Goal: Task Accomplishment & Management: Complete application form

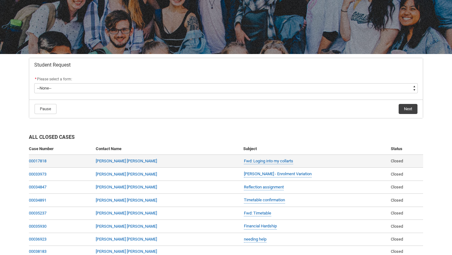
scroll to position [45, 0]
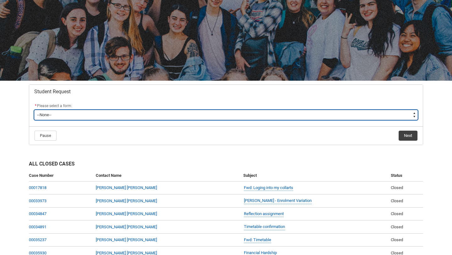
click at [192, 113] on select "--None-- Academic Transcript Application to Appeal Assignment Extension Change …" at bounding box center [226, 115] width 384 height 10
type lightning-select "Assignment_Extension_Choice"
select select "Assignment_Extension_Choice"
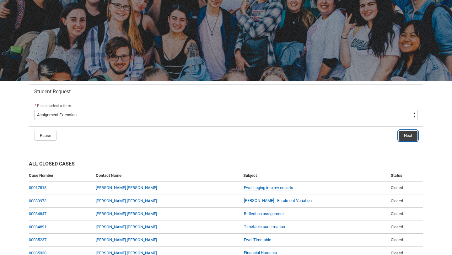
click at [402, 134] on button "Next" at bounding box center [408, 136] width 19 height 10
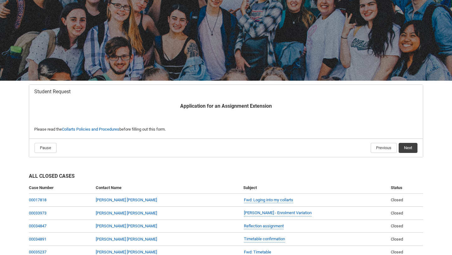
scroll to position [67, 0]
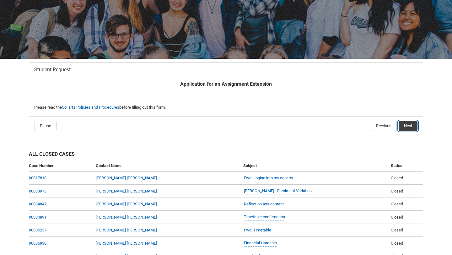
click at [410, 124] on button "Next" at bounding box center [408, 126] width 19 height 10
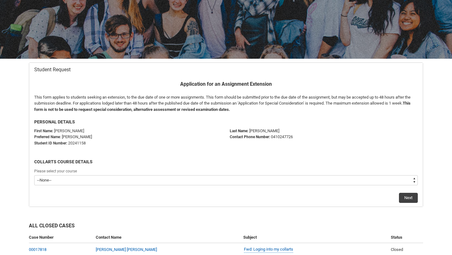
click at [86, 183] on select "--None-- Diploma of Digital and Social Media V2 Bachelor of Applied Business (F…" at bounding box center [226, 180] width 384 height 10
type lightning-select "recordPicklist_ProgramEnrollment.a0jOZ000003REBdYAO"
select select "recordPicklist_ProgramEnrollment.a0jOZ000003REBdYAO"
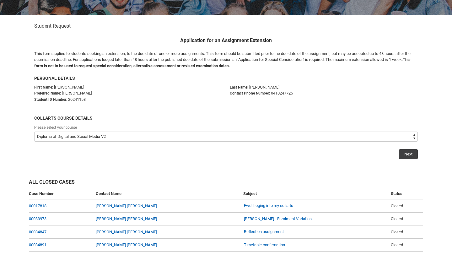
scroll to position [115, 0]
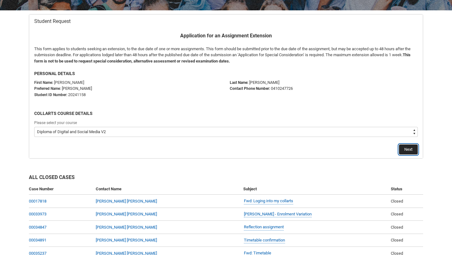
click at [406, 147] on button "Next" at bounding box center [408, 150] width 19 height 10
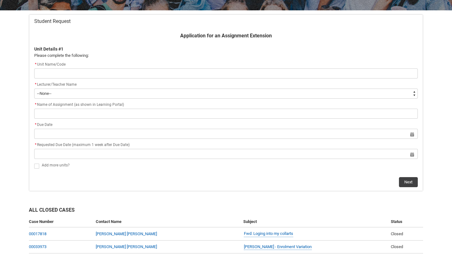
scroll to position [67, 0]
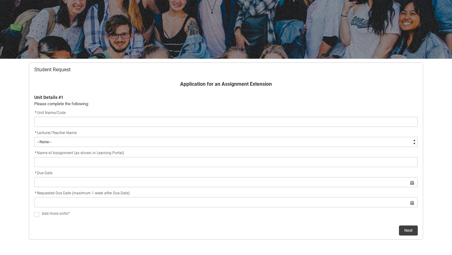
click at [200, 123] on input "Redu_Student_Request flow" at bounding box center [226, 122] width 384 height 10
type lightning-primitive-input-simple "CRFIFOS-D Industry Foundations"
type input "CRFIFOS-D Industry Foundations"
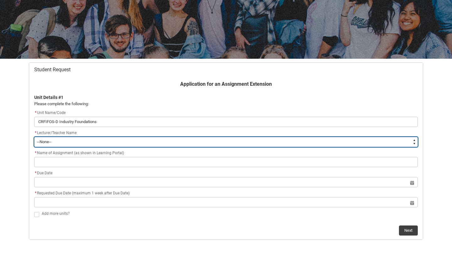
click at [95, 140] on select "--None-- [PERSON_NAME] [PERSON_NAME] [PERSON_NAME] [PERSON_NAME] [PERSON_NAME] …" at bounding box center [226, 142] width 384 height 10
type lightning-select "Faculty_NamefromAtoM.0035g00000b9AaAAAU"
select select "Faculty_NamefromAtoM.0035g00000b9AaAAAU"
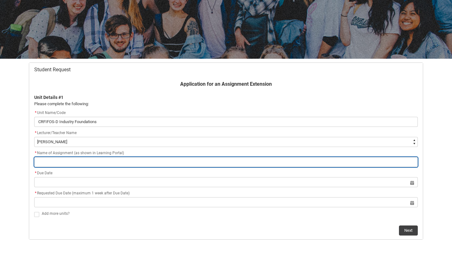
click at [103, 162] on input "Redu_Student_Request flow" at bounding box center [226, 162] width 384 height 10
type lightning-primitive-input-simple "F"
type input "F"
type lightning-primitive-input-simple "Fi"
type input "Fi"
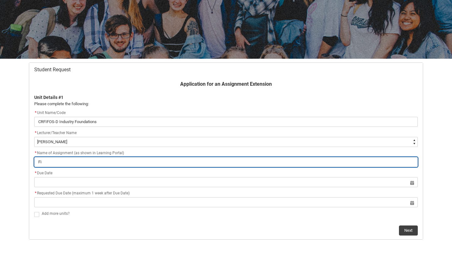
type lightning-primitive-input-simple "Fin"
type input "Fin"
type lightning-primitive-input-simple "FinL"
type input "FinL"
type lightning-primitive-input-simple "FinL"
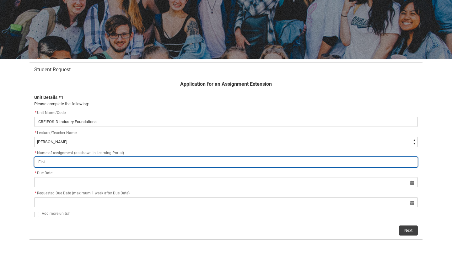
type input "FinL"
type lightning-primitive-input-simple "FinL"
type input "FinL"
type lightning-primitive-input-simple "Fin"
type input "Fin"
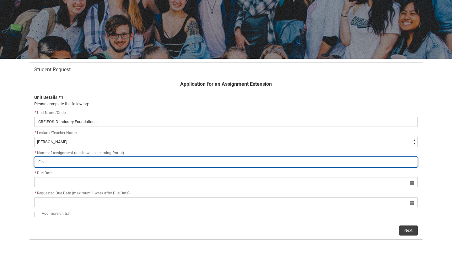
type lightning-primitive-input-simple "FinA"
type input "FinA"
type lightning-primitive-input-simple "FinA;"
type input "FinA;"
type lightning-primitive-input-simple "FinA;"
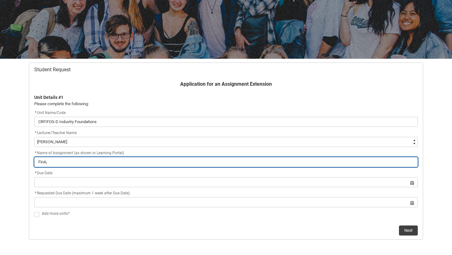
type input "FinA;"
type lightning-primitive-input-simple "FinA;"
type input "FinA;"
type lightning-primitive-input-simple "FinA"
type input "FinA"
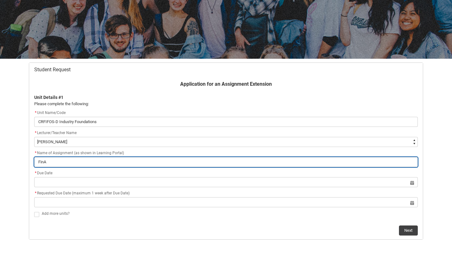
type lightning-primitive-input-simple "Fin"
type input "Fin"
type lightning-primitive-input-simple "Fina"
type input "Fina"
type lightning-primitive-input-simple "Final"
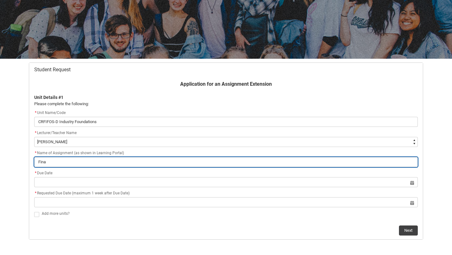
type input "Final"
type lightning-primitive-input-simple "Final"
type input "Final"
type lightning-primitive-input-simple "Final C"
type input "Final C"
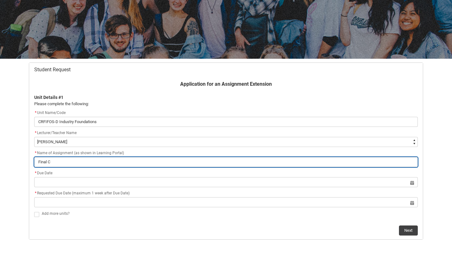
type lightning-primitive-input-simple "Final Cr"
type input "Final Cr"
type lightning-primitive-input-simple "Final Cre"
type input "Final Cre"
type lightning-primitive-input-simple "Final Crea"
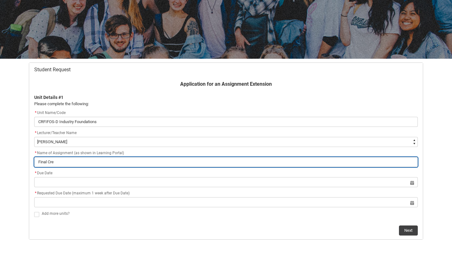
type input "Final Crea"
type lightning-primitive-input-simple "Final Creat"
type input "Final Creat"
type lightning-primitive-input-simple "Final Creati"
type input "Final Creati"
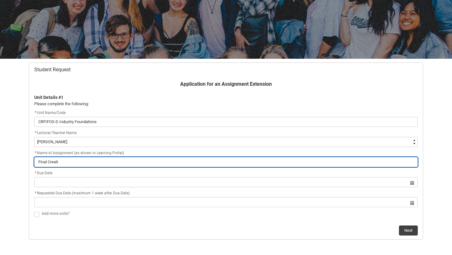
type lightning-primitive-input-simple "Final Creativ"
type input "Final Creativ"
type lightning-primitive-input-simple "Final Creative"
type input "Final Creative"
type lightning-primitive-input-simple "Final Creative"
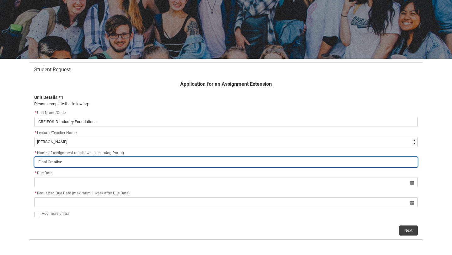
type input "Final Creative"
type lightning-primitive-input-simple "Final Creative E"
type input "Final Creative E"
type lightning-primitive-input-simple "Final Creative Ex"
type input "Final Creative Ex"
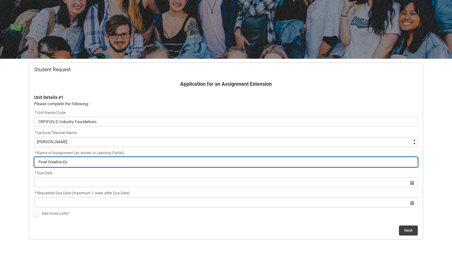
type lightning-primitive-input-simple "Final Creative Exp"
type input "Final Creative Exp"
type lightning-primitive-input-simple "Final Creative Expe"
type input "Final Creative Expe"
type lightning-primitive-input-simple "Final Creative Exper"
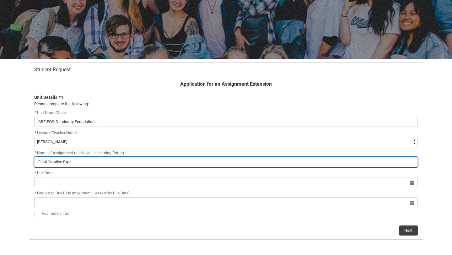
type input "Final Creative Exper"
type lightning-primitive-input-simple "Final Creative Experi"
type input "Final Creative Experi"
type lightning-primitive-input-simple "Final Creative Experie"
type input "Final Creative Experie"
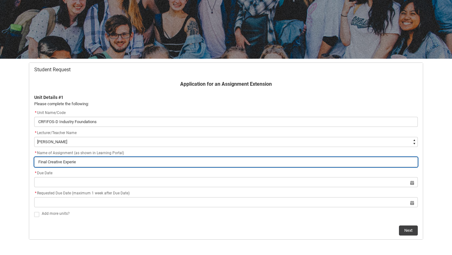
type lightning-primitive-input-simple "Final Creative Experiem"
type input "Final Creative Experiem"
type lightning-primitive-input-simple "Final Creative Experiemn"
type input "Final Creative Experiemn"
type lightning-primitive-input-simple "Final Creative Experiemnt"
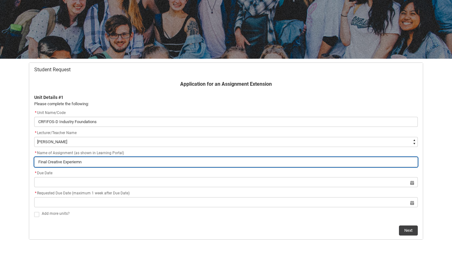
type input "Final Creative Experiemnt"
type lightning-primitive-input-simple "Final Creative Experiemnt"
type input "Final Creative Experiemnt"
type lightning-primitive-input-simple "Final Creative Experiment"
type input "Final Creative Experiment"
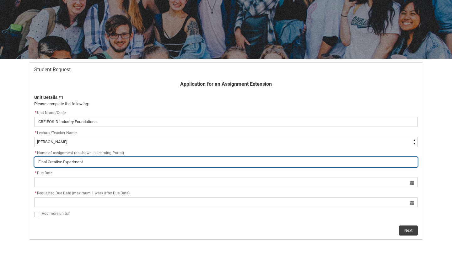
type lightning-primitive-input-simple "Final Creative Experiment"
type input "Final Creative Experiment"
type lightning-primitive-input-simple "Final Creative Experiment a"
type input "Final Creative Experiment a"
type lightning-primitive-input-simple "Final Creative Experiment an"
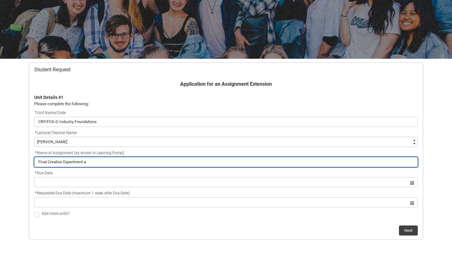
type input "Final Creative Experiment an"
type lightning-primitive-input-simple "Final Creative Experiment and"
type input "Final Creative Experiment and"
type lightning-primitive-input-simple "Final Creative Experiment and"
type input "Final Creative Experiment and"
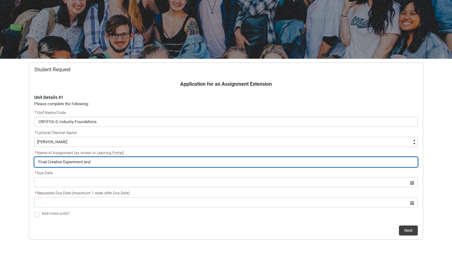
type lightning-primitive-input-simple "Final Creative Experiment and A"
type input "Final Creative Experiment and A"
type lightning-primitive-input-simple "Final Creative Experiment and An"
type input "Final Creative Experiment and An"
type lightning-primitive-input-simple "Final Creative Experiment and Ano"
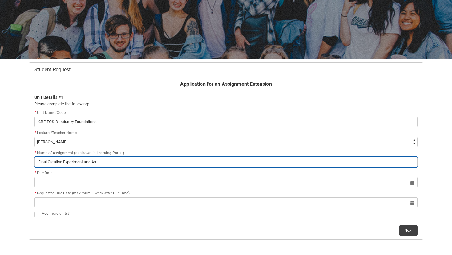
type input "Final Creative Experiment and Ano"
type lightning-primitive-input-simple "Final Creative Experiment and Anoo"
type input "Final Creative Experiment and Anoo"
type lightning-primitive-input-simple "Final Creative Experiment and Anoot"
type input "Final Creative Experiment and Anoot"
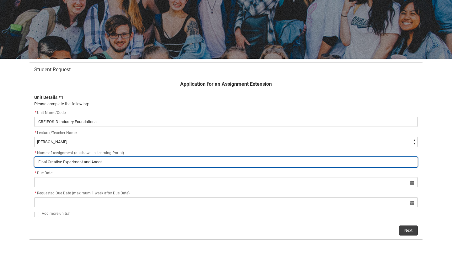
type lightning-primitive-input-simple "Final Creative Experiment and Anoota"
type input "Final Creative Experiment and Anoota"
type lightning-primitive-input-simple "Final Creative Experiment and Anootat"
type input "Final Creative Experiment and Anootat"
type lightning-primitive-input-simple "Final Creative Experiment and Anootate"
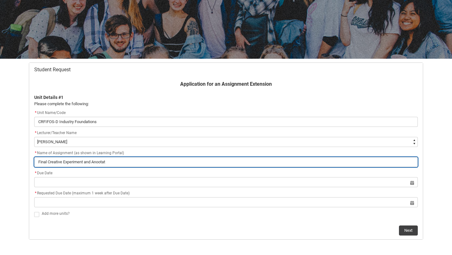
type input "Final Creative Experiment and Anootate"
type lightning-primitive-input-simple "Final Creative Experiment and Anootated"
type input "Final Creative Experiment and Anootated"
type lightning-primitive-input-simple "Final Creative Experiment and Anootated"
type input "Final Creative Experiment and Anootated"
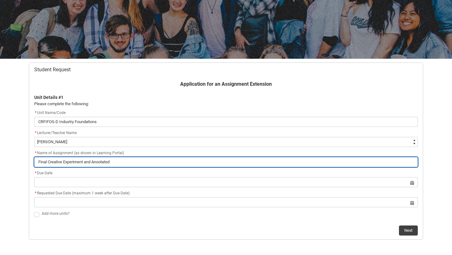
type lightning-primitive-input-simple "Final Creative Experiment and Anootated B"
type input "Final Creative Experiment and Anootated B"
type lightning-primitive-input-simple "Final Creative Experiment and Anootated Bi"
type input "Final Creative Experiment and Anootated Bi"
type lightning-primitive-input-simple "Final Creative Experiment and Anootated Bib"
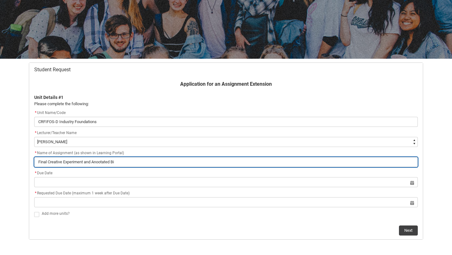
type input "Final Creative Experiment and Anootated Bib"
type lightning-primitive-input-simple "Final Creative Experiment and Anootated Bibl"
type input "Final Creative Experiment and Anootated Bibl"
type lightning-primitive-input-simple "Final Creative Experiment and Anootated [DEMOGRAPHIC_DATA]"
type input "Final Creative Experiment and Anootated [DEMOGRAPHIC_DATA]"
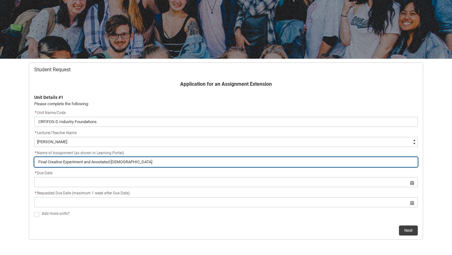
type lightning-primitive-input-simple "Final Creative Experiment and Anootated Biblio"
type input "Final Creative Experiment and Anootated Biblio"
type lightning-primitive-input-simple "Final Creative Experiment and Anootated Bibliog"
type input "Final Creative Experiment and Anootated Bibliog"
type lightning-primitive-input-simple "Final Creative Experiment and Anootated Bibliogr"
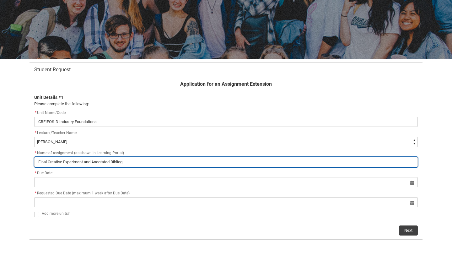
type input "Final Creative Experiment and Anootated Bibliogr"
type lightning-primitive-input-simple "Final Creative Experiment and Anootated Bibliogra"
type input "Final Creative Experiment and Anootated Bibliogra"
type lightning-primitive-input-simple "Final Creative Experiment and Anootated Bibliograp"
type input "Final Creative Experiment and Anootated Bibliograp"
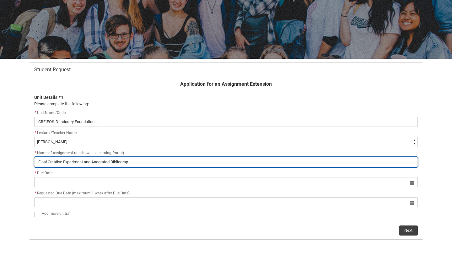
type lightning-primitive-input-simple "Final Creative Experiment and Anootated Bibliograpg"
type input "Final Creative Experiment and Anootated Bibliograpg"
type lightning-primitive-input-simple "Final Creative Experiment and Anootated Bibliograpgh"
type input "Final Creative Experiment and Anootated Bibliograpgh"
type lightning-primitive-input-simple "Final Creative Experiment and Anootated Bibliograpghy"
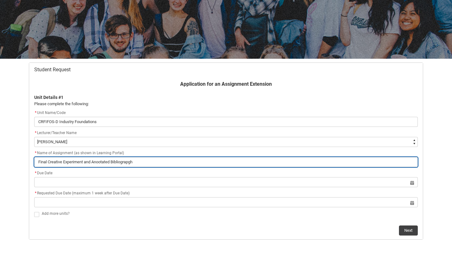
type input "Final Creative Experiment and Anootated Bibliograpghy"
type lightning-primitive-input-simple "Final Creative Experiment and Anootated Bibliograpghy"
type input "Final Creative Experiment and Anootated Bibliograpghy"
type lightning-primitive-input-simple "Final Creative Experiment and Annotated Bibliograpghy"
type input "Final Creative Experiment and Annotated Bibliograpghy"
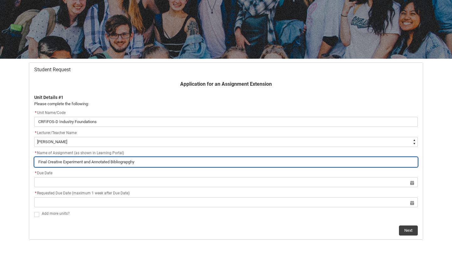
click at [130, 163] on input "Final Creative Experiment and Annotated Bibliograpghy" at bounding box center [226, 162] width 384 height 10
type lightning-primitive-input-simple "Final Creative Experiment and Annotated Bibliography"
type input "Final Creative Experiment and Annotated Bibliography"
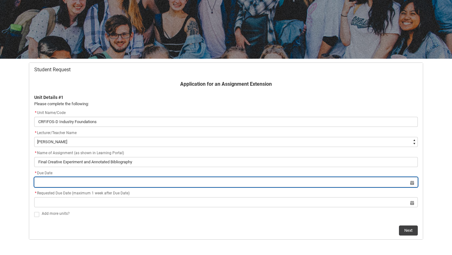
click at [91, 180] on input "Redu_Student_Request flow" at bounding box center [226, 182] width 384 height 10
select select "2025"
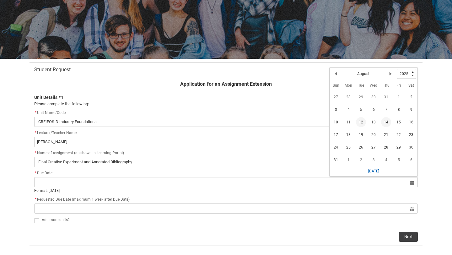
click at [363, 122] on span "12" at bounding box center [361, 122] width 10 height 10
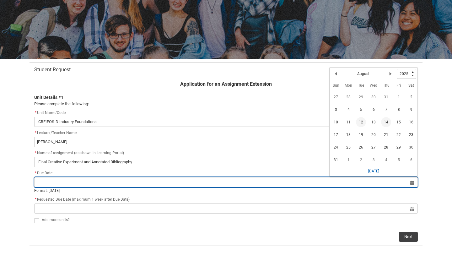
type lightning-datepicker "[DATE]"
type lightning-input "[DATE]"
type input "[DATE]"
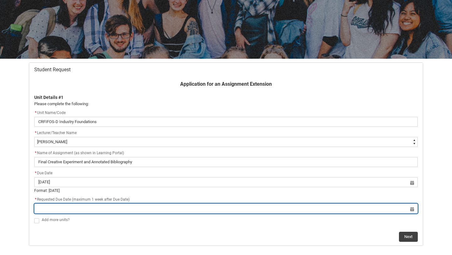
click at [412, 209] on input "Redu_Student_Request flow" at bounding box center [226, 209] width 384 height 10
select select "2025"
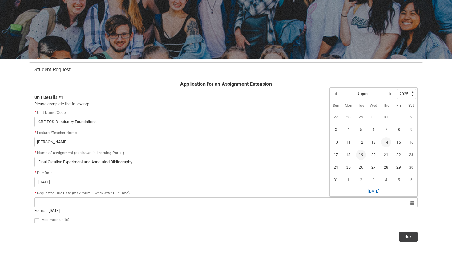
click at [359, 156] on span "19" at bounding box center [361, 155] width 10 height 10
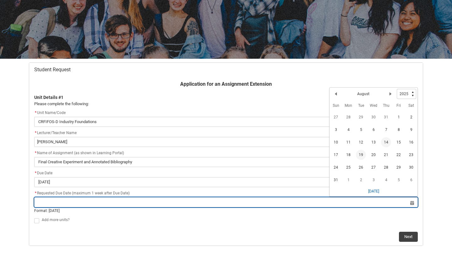
type lightning-datepicker "[DATE]"
type lightning-input "[DATE]"
type input "[DATE]"
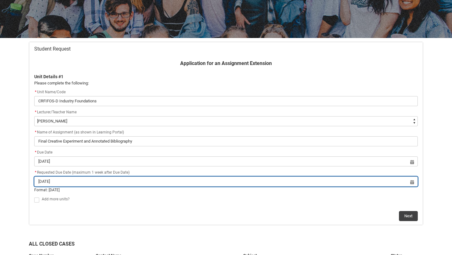
scroll to position [97, 0]
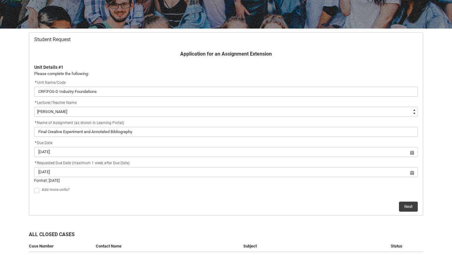
click at [36, 191] on span "Redu_Student_Request flow" at bounding box center [36, 190] width 5 height 5
click at [34, 187] on input "Redu_Student_Request flow" at bounding box center [34, 187] width 0 height 0
type lightning-input "true"
checkbox input "true"
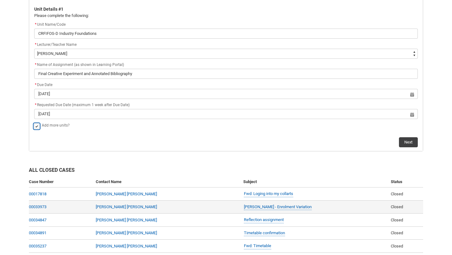
scroll to position [158, 0]
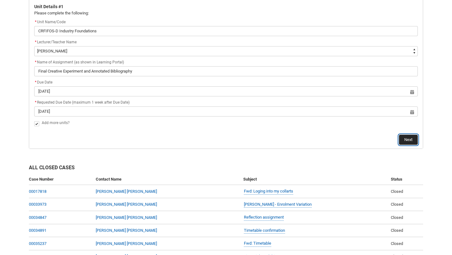
click at [408, 139] on button "Next" at bounding box center [408, 140] width 19 height 10
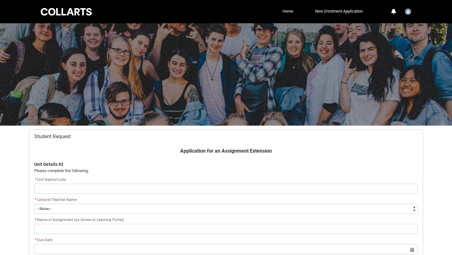
scroll to position [67, 0]
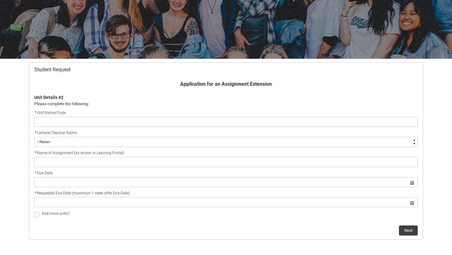
click at [63, 121] on input "Redu_Student_Request flow" at bounding box center [226, 122] width 384 height 10
type lightning-primitive-input-simple "CRFIFOS-D Industry Foundations"
type input "CRFIFOS-D Industry Foundations"
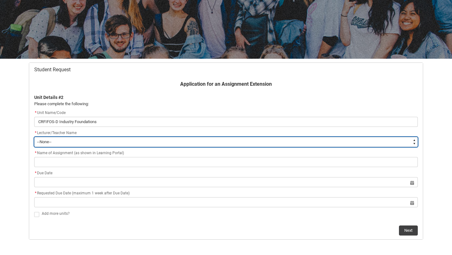
click at [64, 139] on select "--None-- [PERSON_NAME] [PERSON_NAME] [PERSON_NAME] [PERSON_NAME] [PERSON_NAME] …" at bounding box center [226, 142] width 384 height 10
type lightning-select "Faculty_NamefromAtoM.0035g00000b9AaAAAU"
select select "Faculty_NamefromAtoM.0035g00000b9AaAAAU"
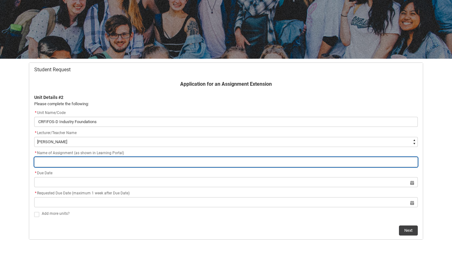
click at [84, 157] on input "Redu_Student_Request flow" at bounding box center [226, 162] width 384 height 10
type lightning-primitive-input-simple "R"
type input "R"
type lightning-primitive-input-simple "Re"
type input "Re"
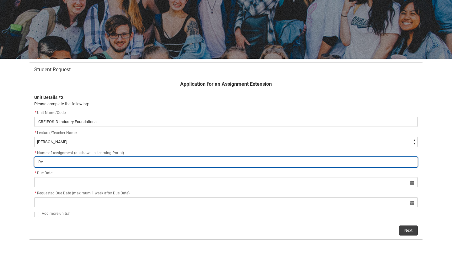
type lightning-primitive-input-simple "Ref"
type input "Ref"
type lightning-primitive-input-simple "Refe"
type input "Refe"
type lightning-primitive-input-simple "Refel"
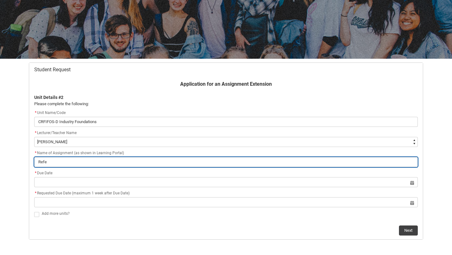
type input "Refel"
type lightning-primitive-input-simple "Refelc"
type input "Refelc"
type lightning-primitive-input-simple "Refelct"
type input "Refelct"
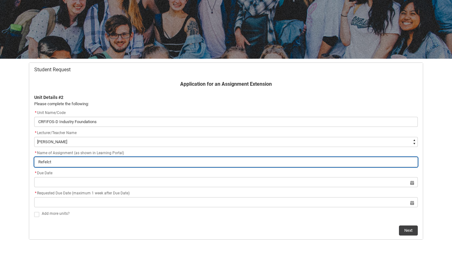
type lightning-primitive-input-simple "Refelcti"
type input "Refelcti"
type lightning-primitive-input-simple "Refelctio"
type input "Refelctio"
type lightning-primitive-input-simple "Refelction"
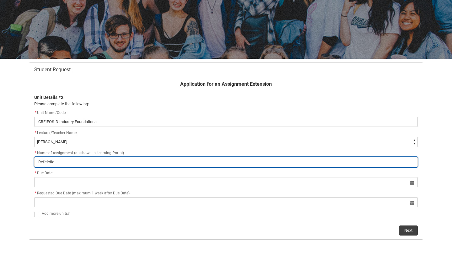
type input "Refelction"
type lightning-primitive-input-simple "Refelction"
type input "Refelction"
type lightning-primitive-input-simple "Refelction o"
type input "Refelction o"
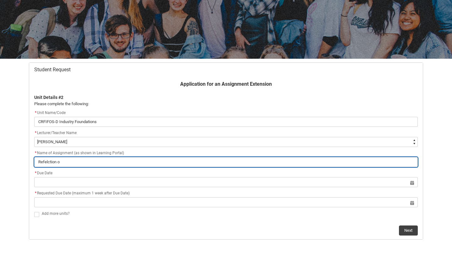
type lightning-primitive-input-simple "Refelction on"
type input "Refelction on"
type lightning-primitive-input-simple "Refelction on"
type input "Refelction on"
type lightning-primitive-input-simple "Refelction on C"
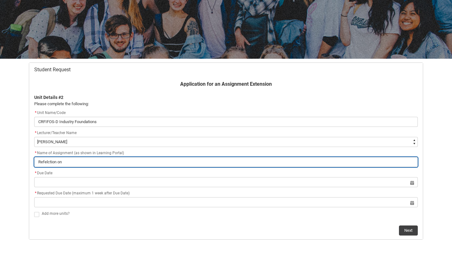
type input "Refelction on C"
type lightning-primitive-input-simple "Refelction on Cr"
type input "Refelction on Cr"
type lightning-primitive-input-simple "Refelction on Cre"
type input "Refelction on Cre"
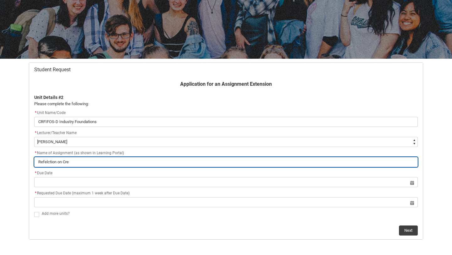
type lightning-primitive-input-simple "Refelction on Crea"
type input "Refelction on Crea"
type lightning-primitive-input-simple "Refelction on Creat"
type input "Refelction on Creat"
type lightning-primitive-input-simple "Refelction on Creati"
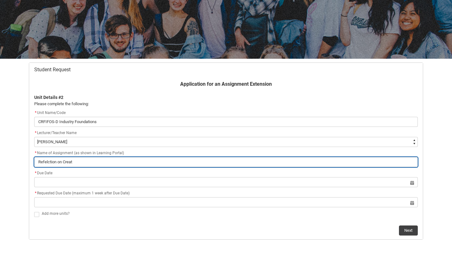
type input "Refelction on Creati"
type lightning-primitive-input-simple "Refelction on Creativ"
type input "Refelction on Creativ"
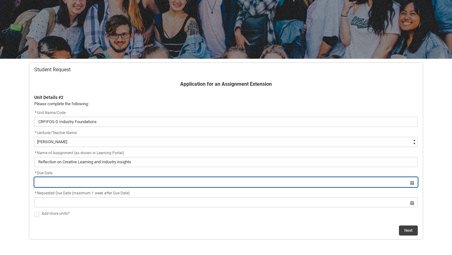
click at [59, 185] on input "Redu_Student_Request flow" at bounding box center [226, 182] width 384 height 10
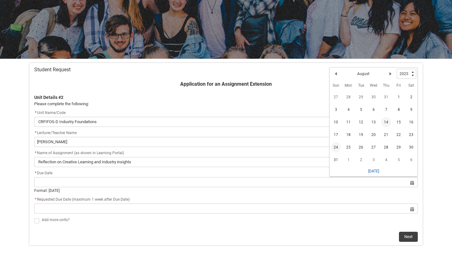
click at [339, 147] on span "24" at bounding box center [336, 147] width 10 height 10
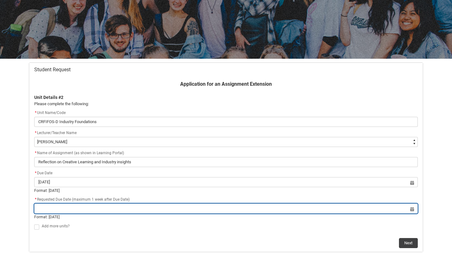
click at [411, 207] on input "Redu_Student_Request flow" at bounding box center [226, 209] width 384 height 10
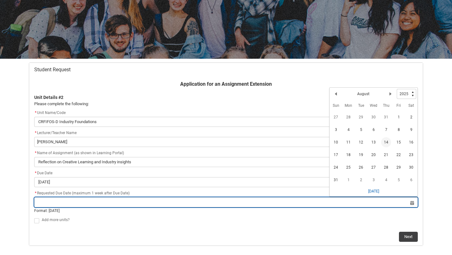
click at [412, 205] on input "Redu_Student_Request flow" at bounding box center [226, 202] width 384 height 10
click at [413, 201] on input "Redu_Student_Request flow" at bounding box center [226, 202] width 384 height 10
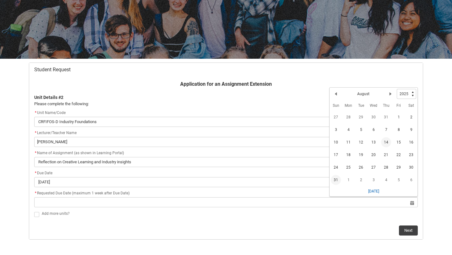
click at [335, 180] on span "31" at bounding box center [336, 180] width 10 height 10
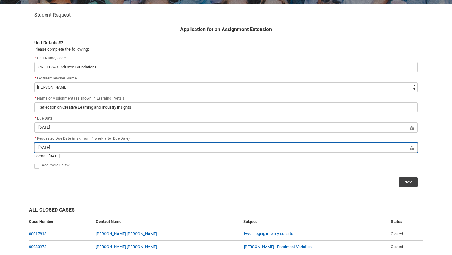
scroll to position [125, 0]
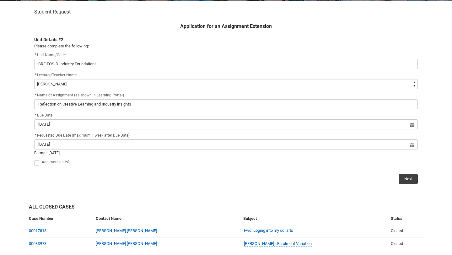
click at [35, 162] on span "Redu_Student_Request flow" at bounding box center [36, 163] width 5 height 5
click at [34, 160] on input "Redu_Student_Request flow" at bounding box center [34, 159] width 0 height 0
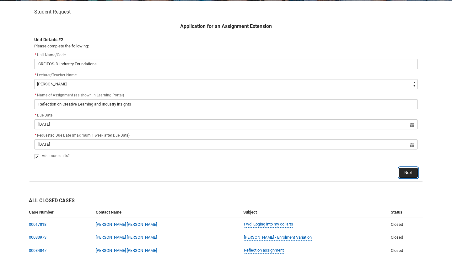
click at [407, 172] on button "Next" at bounding box center [408, 173] width 19 height 10
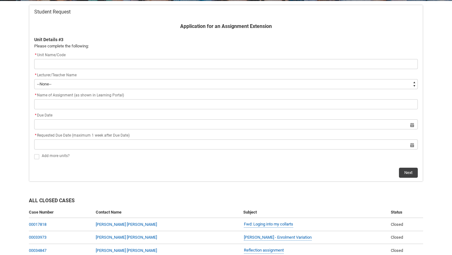
scroll to position [67, 0]
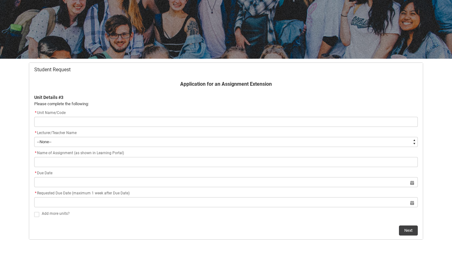
click at [51, 124] on input "Redu_Student_Request flow" at bounding box center [226, 122] width 384 height 10
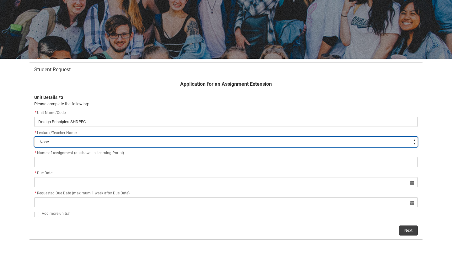
click at [63, 140] on select "--None-- [PERSON_NAME] [PERSON_NAME] [PERSON_NAME] [PERSON_NAME] [PERSON_NAME] …" at bounding box center [226, 142] width 384 height 10
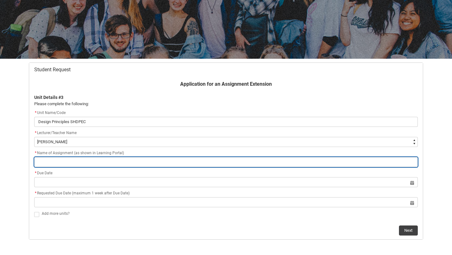
click at [77, 160] on input "Redu_Student_Request flow" at bounding box center [226, 162] width 384 height 10
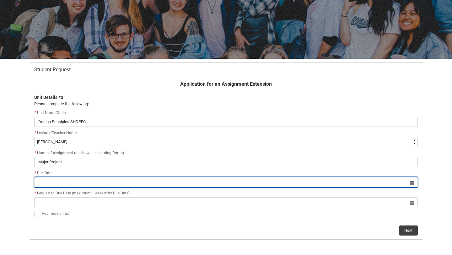
click at [56, 178] on input "Redu_Student_Request flow" at bounding box center [226, 182] width 384 height 10
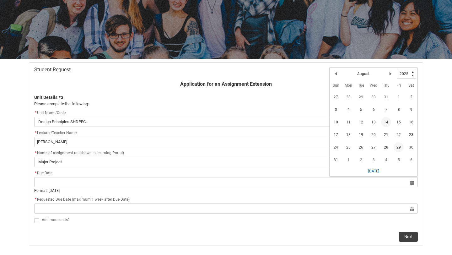
click at [397, 146] on span "29" at bounding box center [399, 147] width 10 height 10
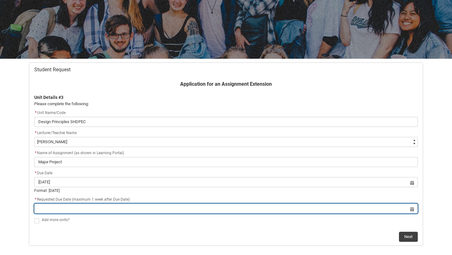
click at [413, 209] on input "Redu_Student_Request flow" at bounding box center [226, 209] width 384 height 10
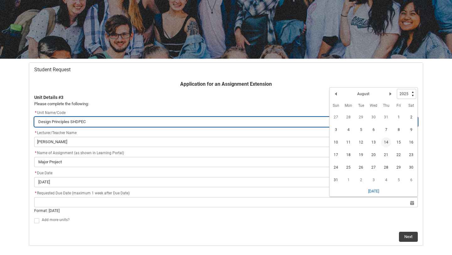
click at [178, 120] on input "Design Principles SHDPEC" at bounding box center [226, 122] width 384 height 10
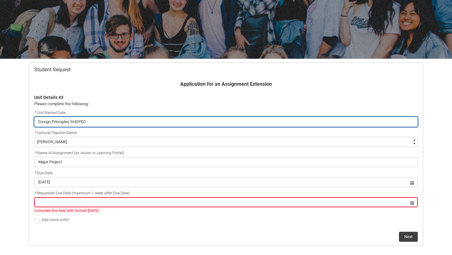
click at [175, 123] on input "Design Principles SHDPEC" at bounding box center [226, 122] width 384 height 10
drag, startPoint x: 168, startPoint y: 123, endPoint x: 27, endPoint y: 119, distance: 140.5
click at [27, 119] on div "Student Request Application for an Assignment Extension Unit Details #3 Please …" at bounding box center [226, 154] width 402 height 191
click at [72, 122] on input "Redu_Student_Request flow" at bounding box center [226, 122] width 384 height 10
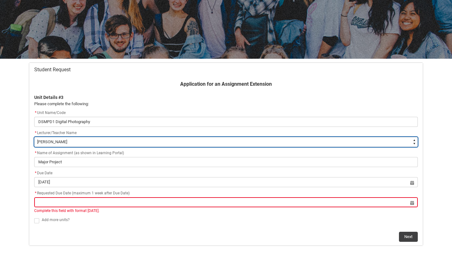
click at [78, 138] on select "--None-- [PERSON_NAME] [PERSON_NAME] [PERSON_NAME] [PERSON_NAME] [PERSON_NAME] …" at bounding box center [226, 142] width 384 height 10
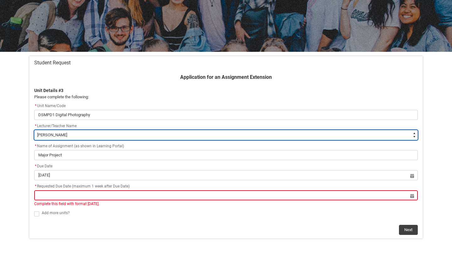
scroll to position [75, 0]
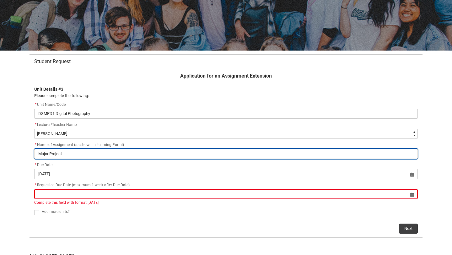
drag, startPoint x: 79, startPoint y: 154, endPoint x: 19, endPoint y: 154, distance: 60.3
click at [19, 154] on div "Skip to Main Content Collarts Education Community Home New Enrolment Applicatio…" at bounding box center [226, 203] width 452 height 556
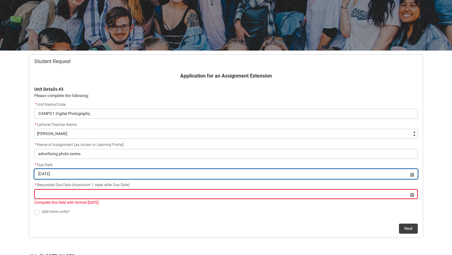
click at [411, 177] on input "[DATE]" at bounding box center [226, 174] width 384 height 10
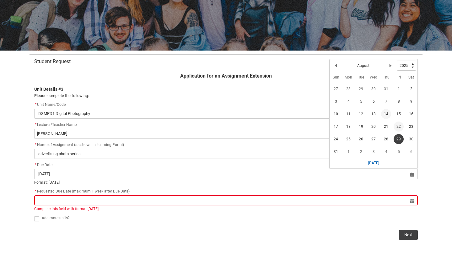
click at [399, 126] on span "22" at bounding box center [399, 127] width 10 height 10
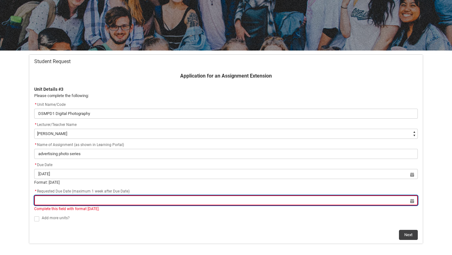
click at [413, 200] on input "Redu_Student_Request flow" at bounding box center [226, 200] width 384 height 10
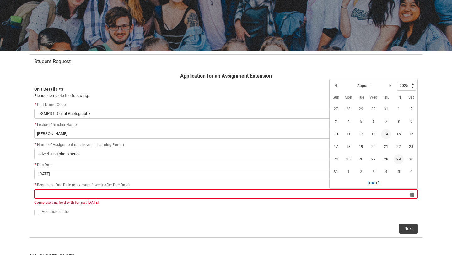
click at [399, 156] on span "29" at bounding box center [399, 159] width 10 height 10
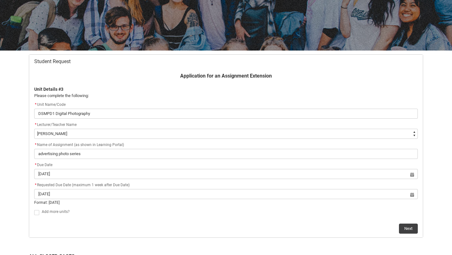
click at [39, 211] on span "Redu_Student_Request flow" at bounding box center [36, 212] width 5 height 5
click at [34, 209] on input "Redu_Student_Request flow" at bounding box center [34, 209] width 0 height 0
click at [39, 211] on flowruntime-screen-field "Add more units?" at bounding box center [225, 207] width 391 height 11
click at [38, 206] on span "Redu_Student_Request flow" at bounding box center [36, 206] width 5 height 5
click at [34, 203] on input "Redu_Student_Request flow" at bounding box center [34, 203] width 0 height 0
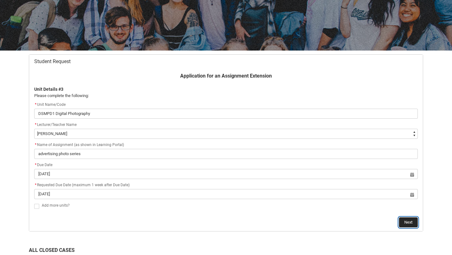
click at [410, 225] on button "Next" at bounding box center [408, 222] width 19 height 10
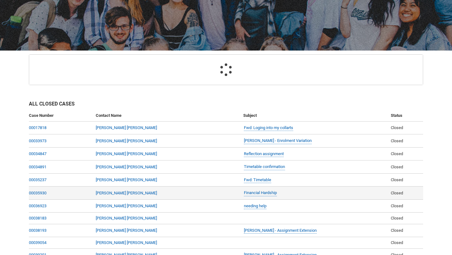
scroll to position [67, 0]
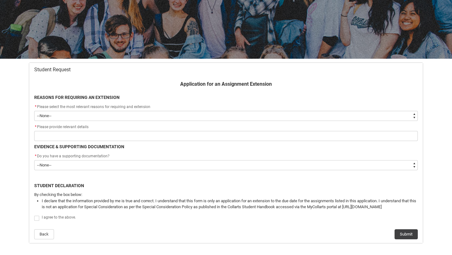
click at [132, 117] on select "--None-- Medical Reasons Work obligations Family obligations Academic Difficult…" at bounding box center [226, 116] width 384 height 10
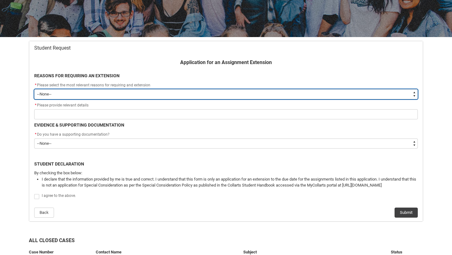
scroll to position [90, 0]
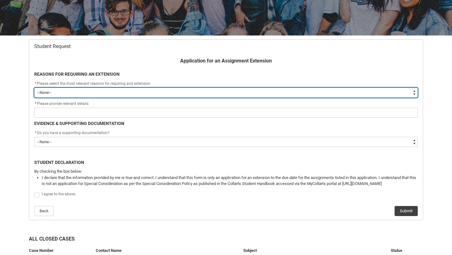
click at [137, 96] on select "--None-- Medical Reasons Work obligations Family obligations Academic Difficult…" at bounding box center [226, 93] width 384 height 10
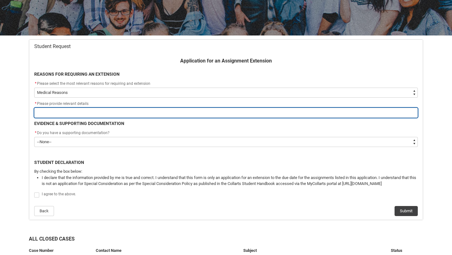
click at [119, 112] on input "Redu_Student_Request flow" at bounding box center [226, 113] width 384 height 10
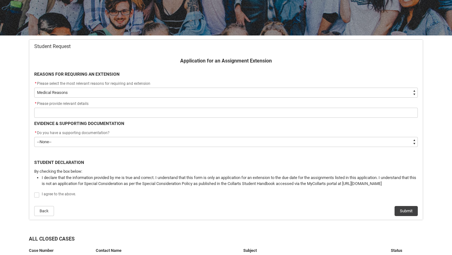
click at [11, 131] on div "Skip to Main Content Collarts Education Community Home New Enrolment Applicatio…" at bounding box center [226, 187] width 452 height 554
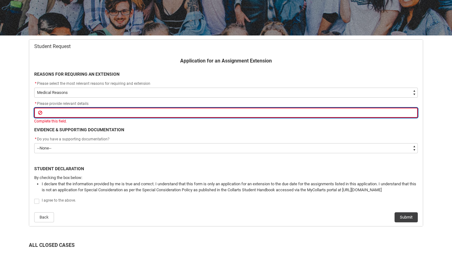
click at [71, 112] on input "Redu_Student_Request flow" at bounding box center [226, 113] width 384 height 10
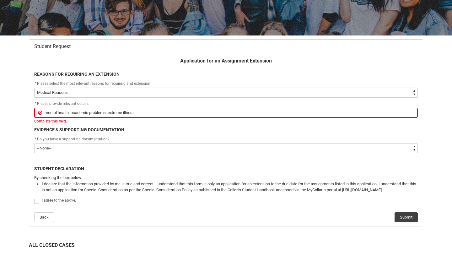
click at [141, 135] on div "Application for an Assignment Extension REASONS FOR REQUIRING AN EXTENSION * Pl…" at bounding box center [225, 139] width 391 height 165
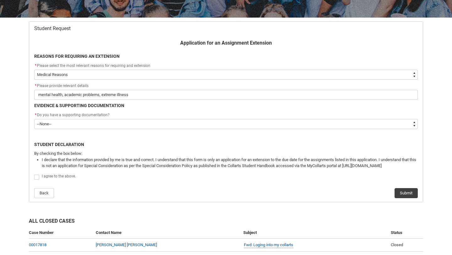
scroll to position [111, 0]
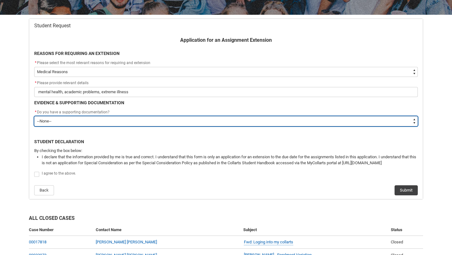
click at [49, 121] on select "--None-- Yes No" at bounding box center [226, 121] width 384 height 10
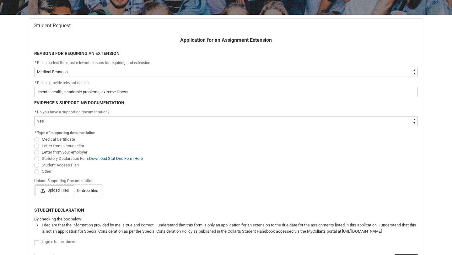
click at [35, 140] on span "Redu_Student_Request flow" at bounding box center [36, 139] width 5 height 5
click at [34, 136] on input "Medical Certificate" at bounding box center [34, 136] width 0 height 0
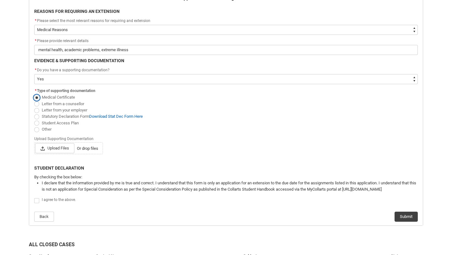
scroll to position [170, 0]
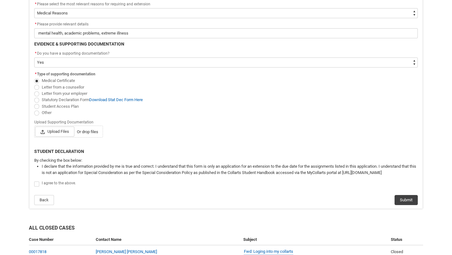
click at [36, 184] on span "Redu_Student_Request flow" at bounding box center [36, 184] width 5 height 5
click at [34, 181] on input "Redu_Student_Request flow" at bounding box center [34, 180] width 0 height 0
